Goal: Find specific page/section: Find specific page/section

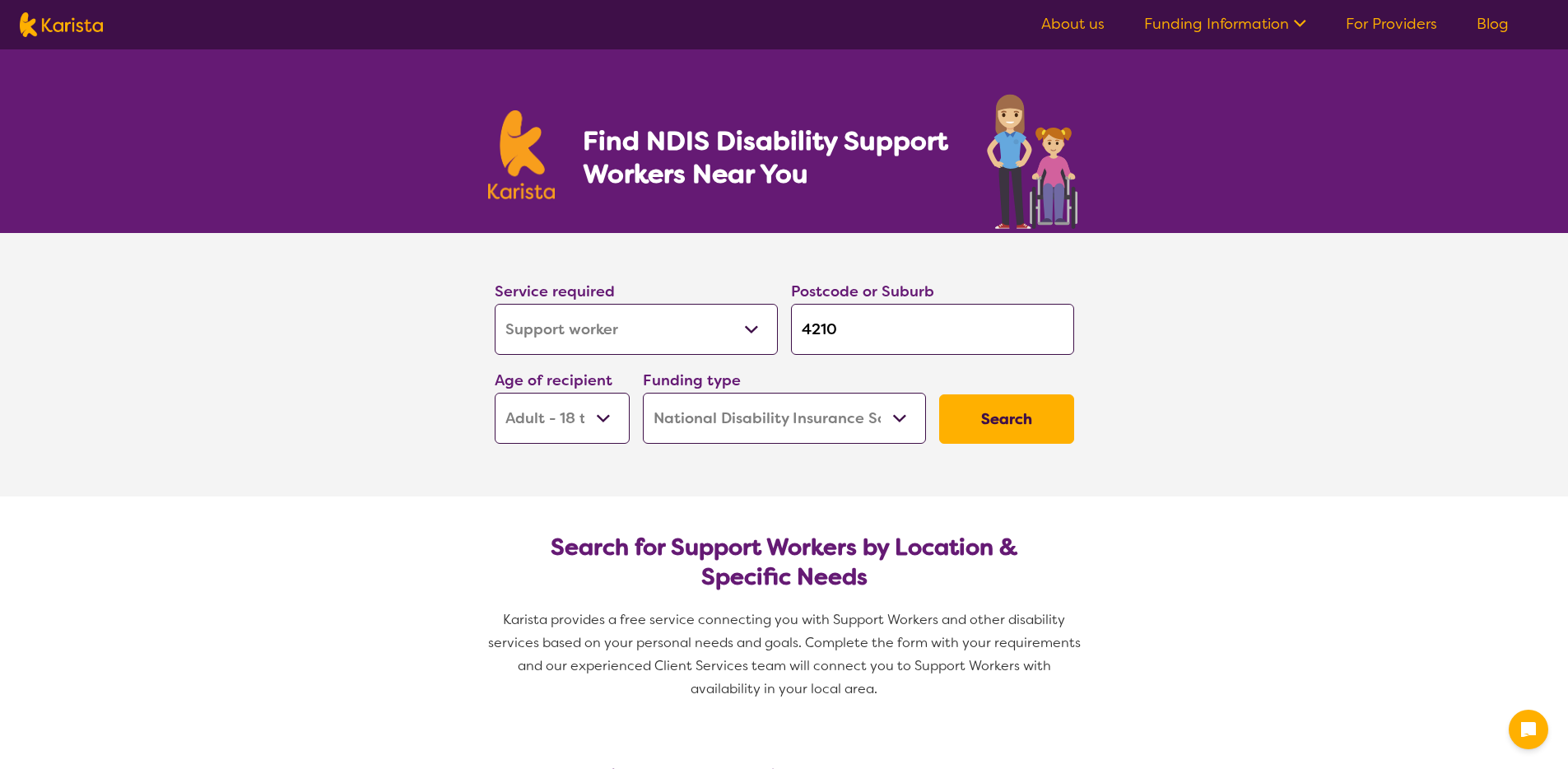
select select "Support worker"
select select "AD"
select select "NDIS"
select select "Support worker"
select select "AD"
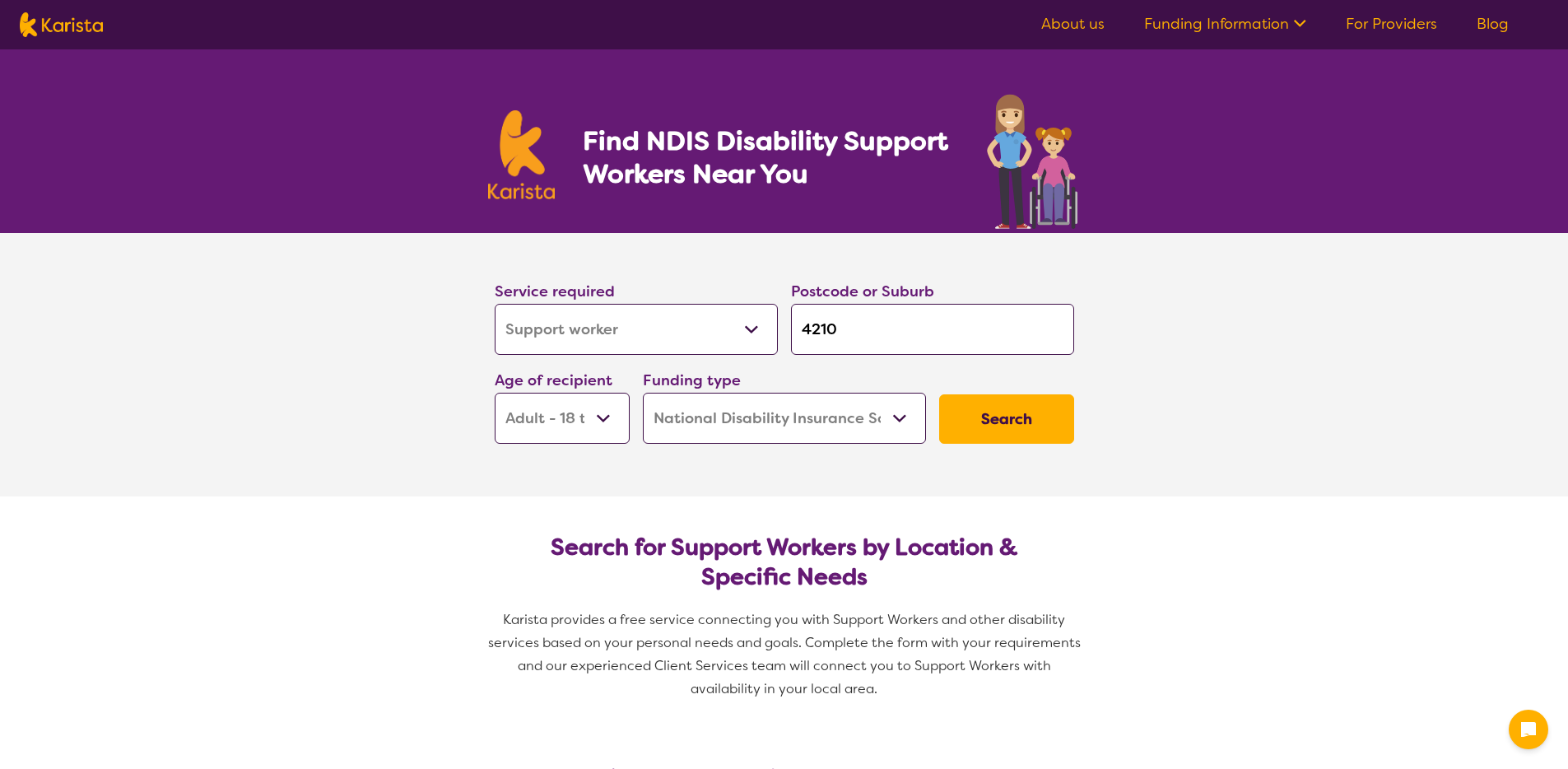
select select "NDIS"
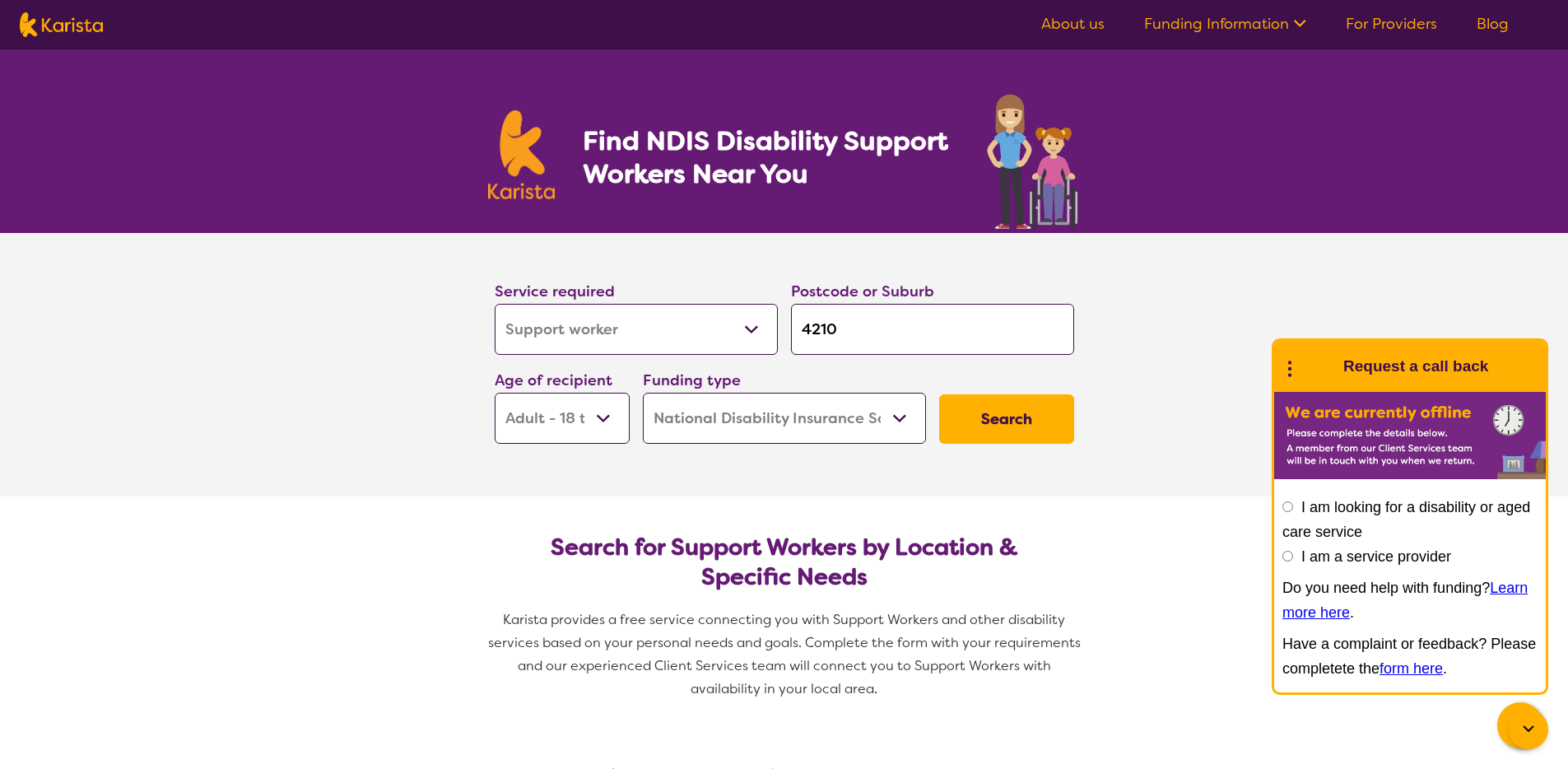
click at [56, 23] on img at bounding box center [61, 24] width 83 height 24
select select "Support worker"
select select "AD"
select select "NDIS"
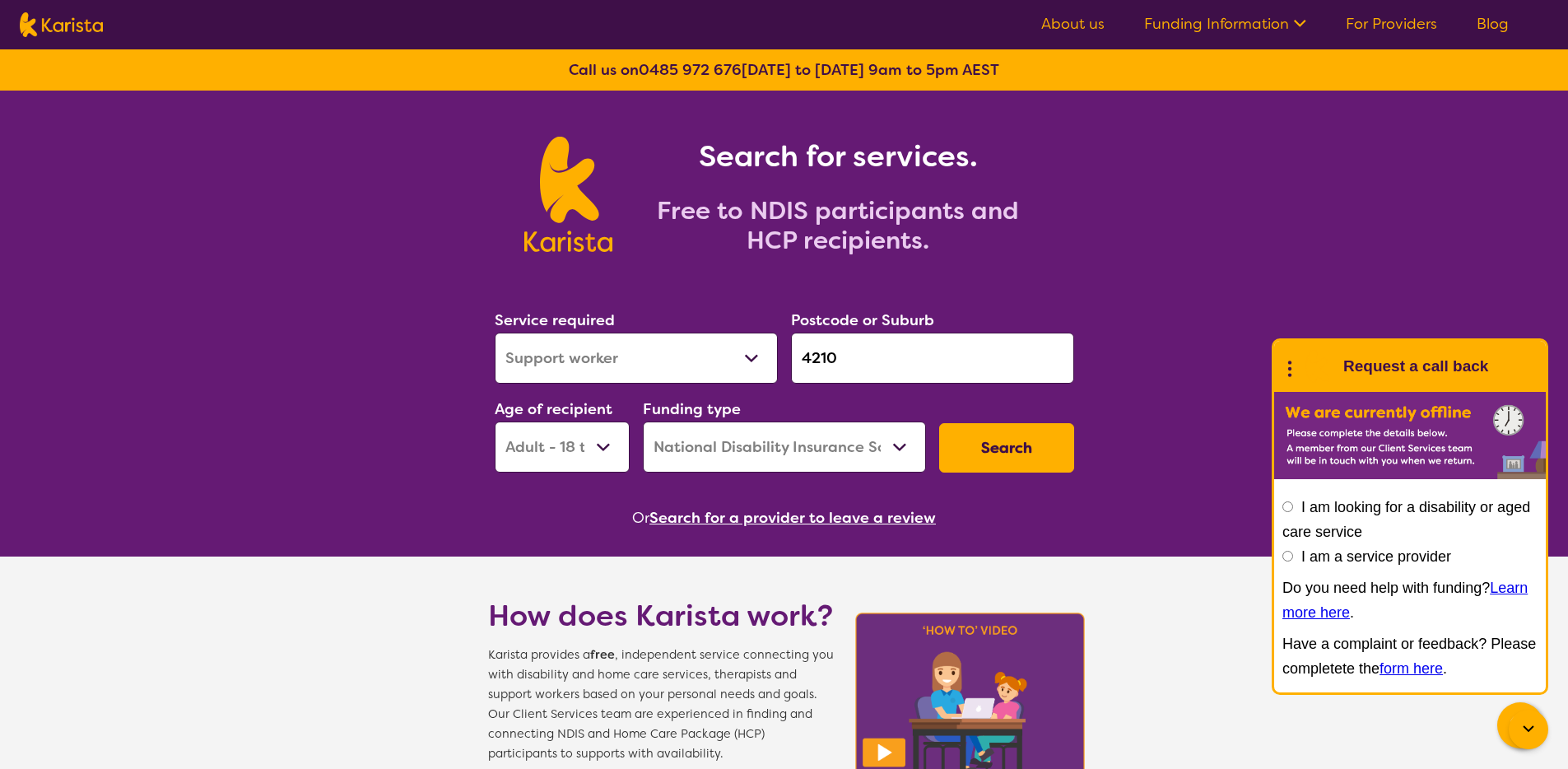
click at [1522, 724] on icon at bounding box center [1528, 729] width 20 height 20
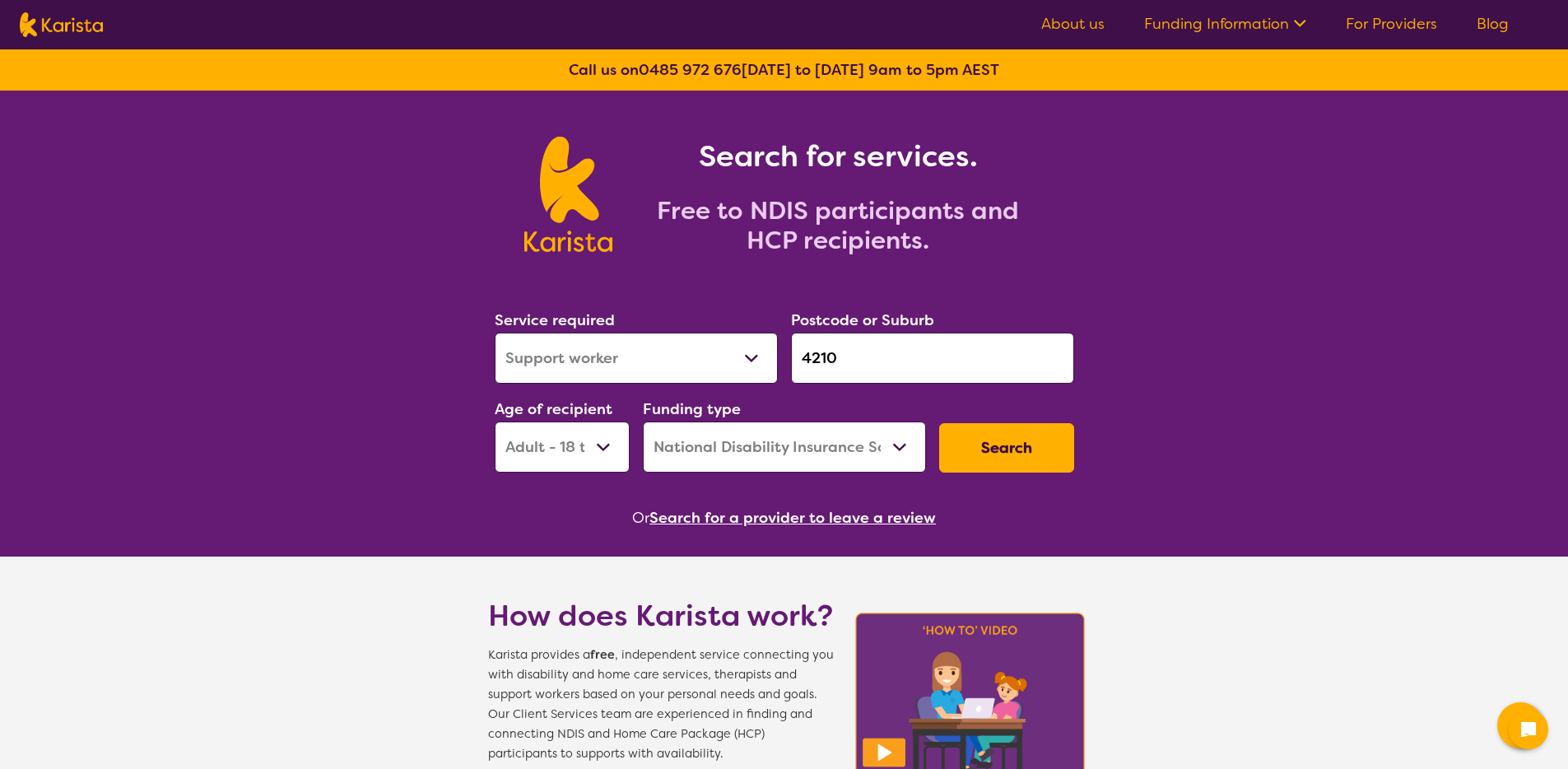
click at [1094, 20] on link "About us" at bounding box center [1072, 24] width 63 height 20
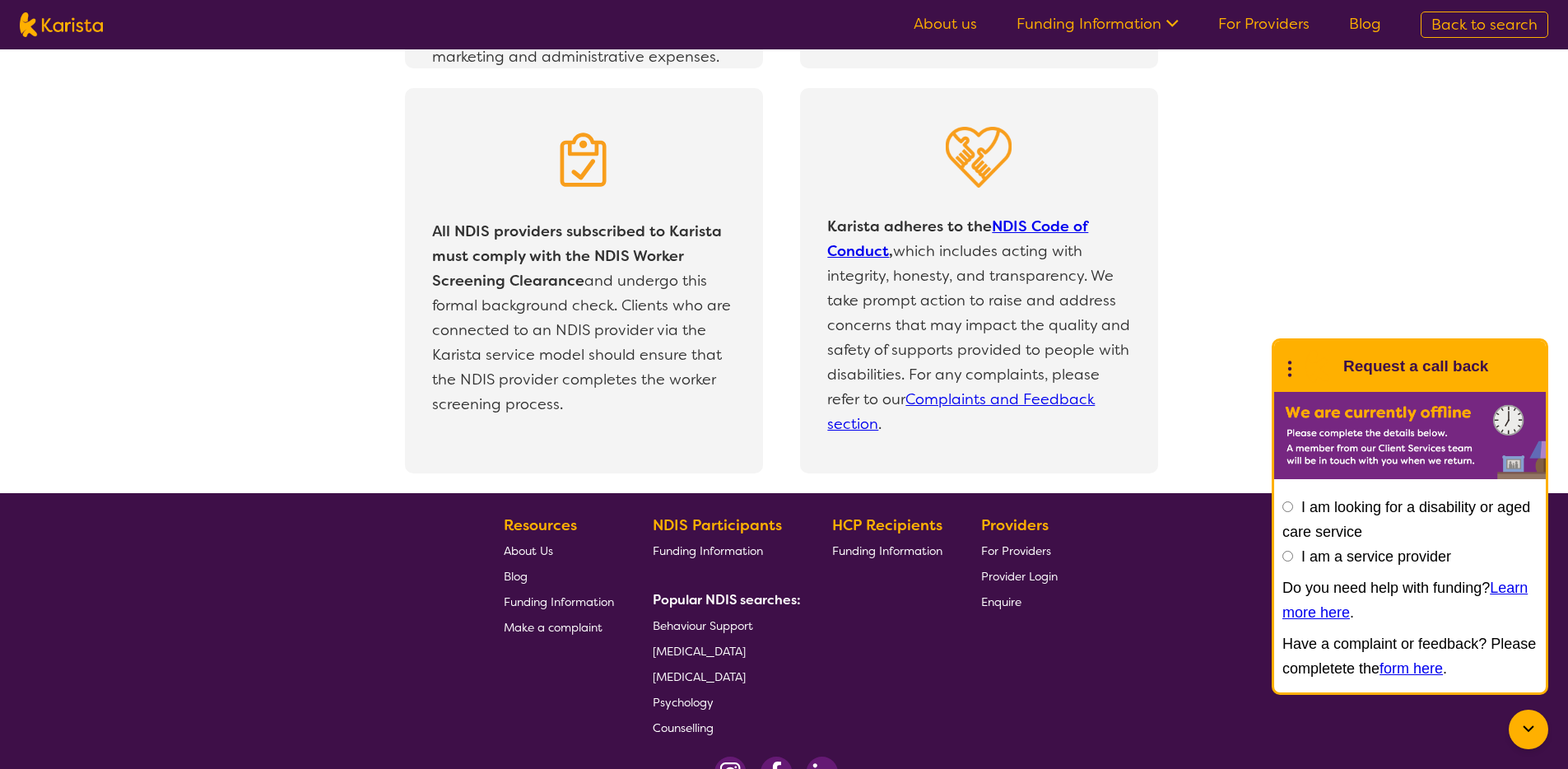
scroll to position [3372, 0]
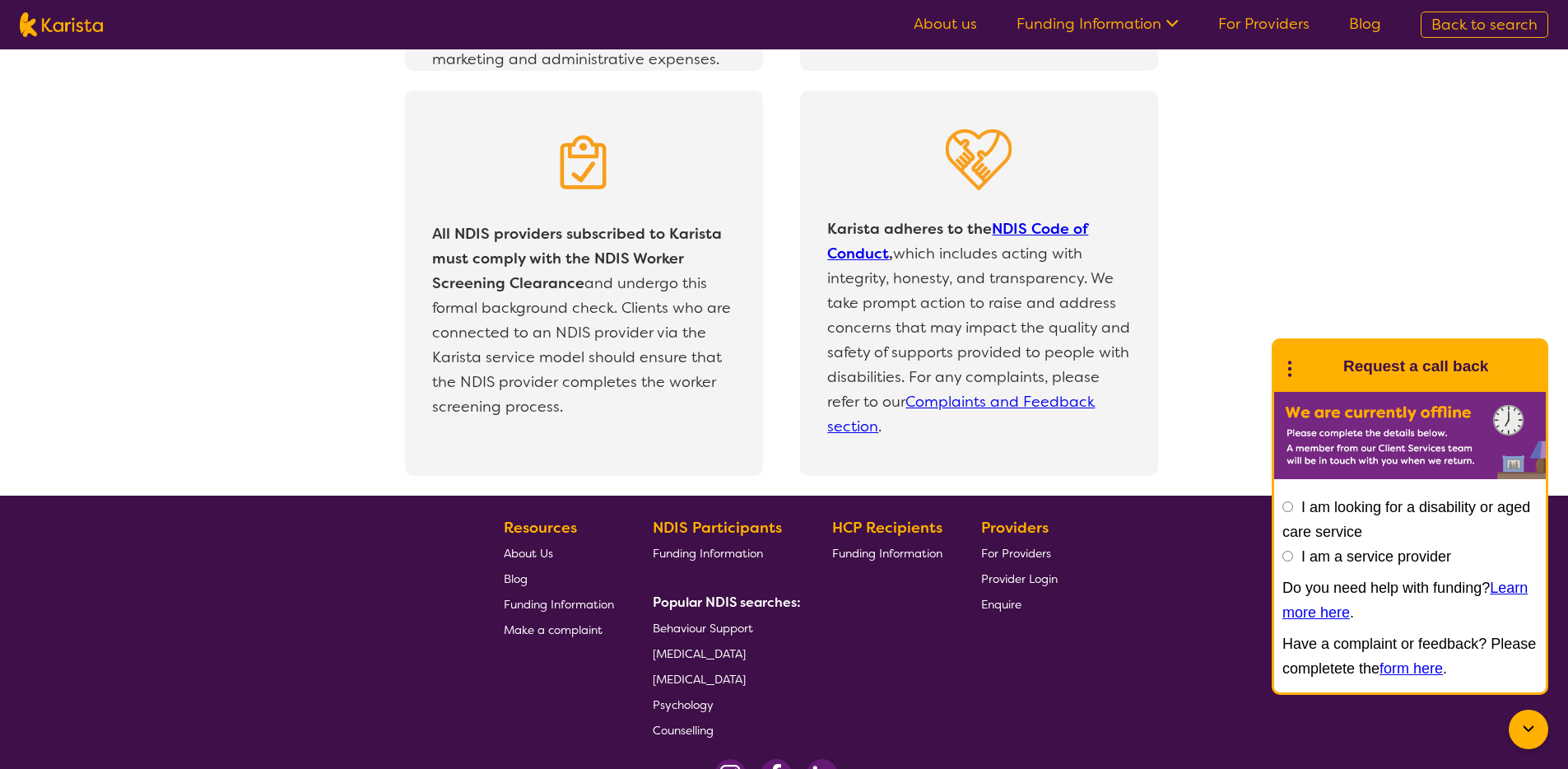
click at [1533, 734] on icon at bounding box center [1528, 729] width 20 height 20
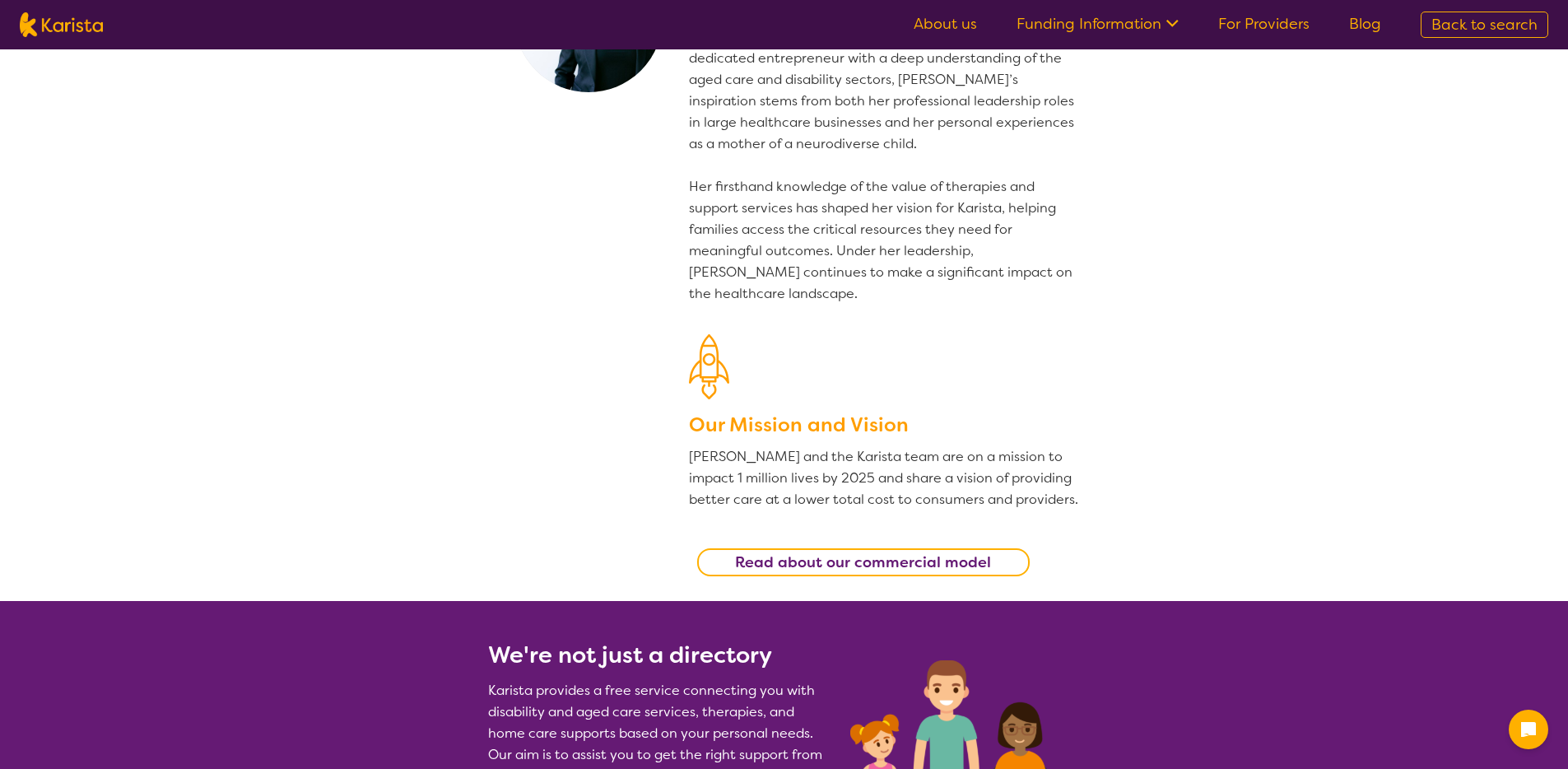
scroll to position [0, 0]
